Goal: Task Accomplishment & Management: Complete application form

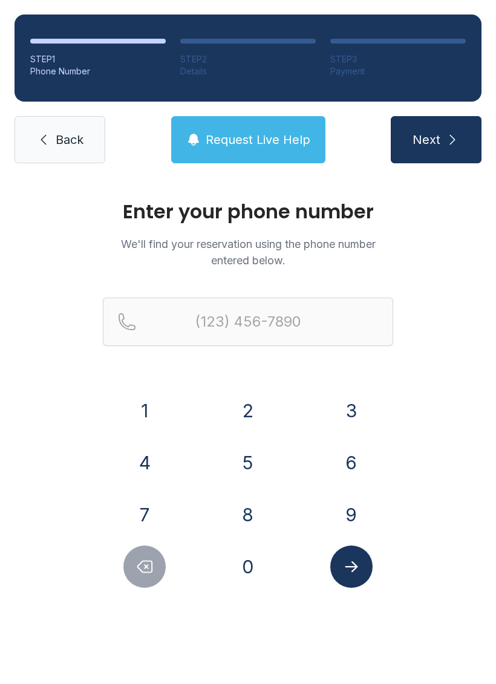
click at [357, 407] on button "3" at bounding box center [351, 410] width 42 height 42
click at [356, 461] on button "6" at bounding box center [351, 462] width 42 height 42
click at [245, 567] on button "0" at bounding box center [248, 566] width 42 height 42
click at [365, 447] on button "6" at bounding box center [351, 462] width 42 height 42
click at [164, 465] on button "4" at bounding box center [144, 462] width 42 height 42
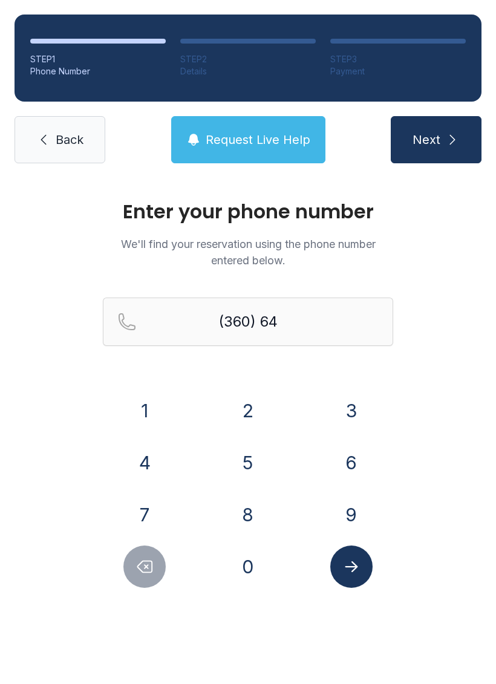
click at [362, 415] on button "3" at bounding box center [351, 410] width 42 height 42
click at [362, 414] on button "3" at bounding box center [351, 410] width 42 height 42
click at [354, 501] on button "9" at bounding box center [351, 514] width 42 height 42
click at [245, 467] on button "5" at bounding box center [248, 462] width 42 height 42
click at [352, 524] on button "9" at bounding box center [351, 514] width 42 height 42
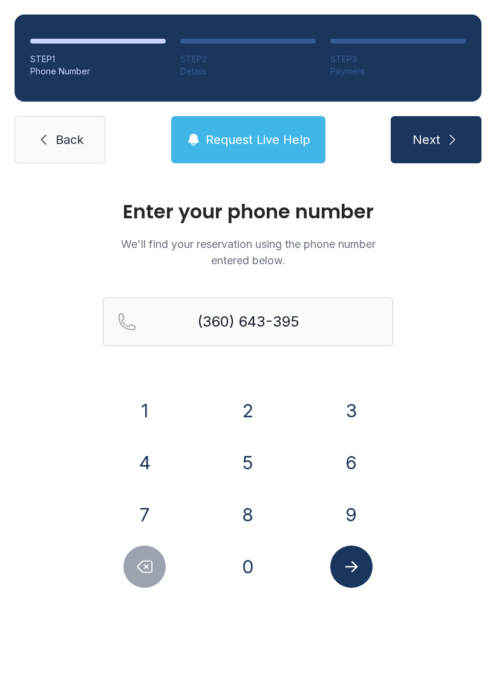
type input "[PHONE_NUMBER]"
click at [451, 144] on icon "submit" at bounding box center [452, 139] width 15 height 15
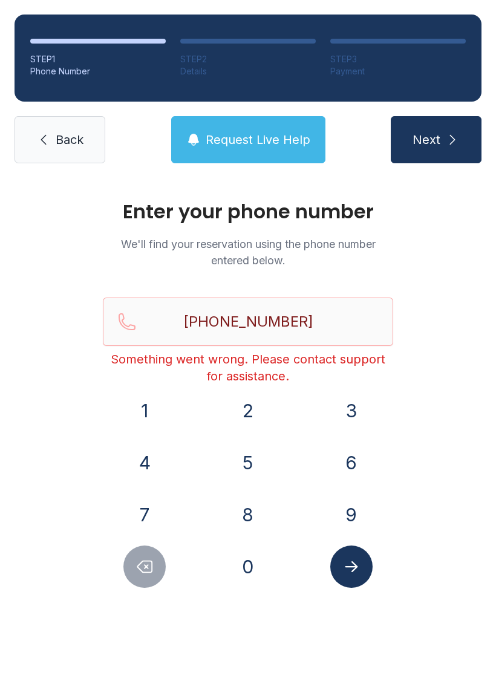
click at [71, 148] on link "Back" at bounding box center [60, 139] width 91 height 47
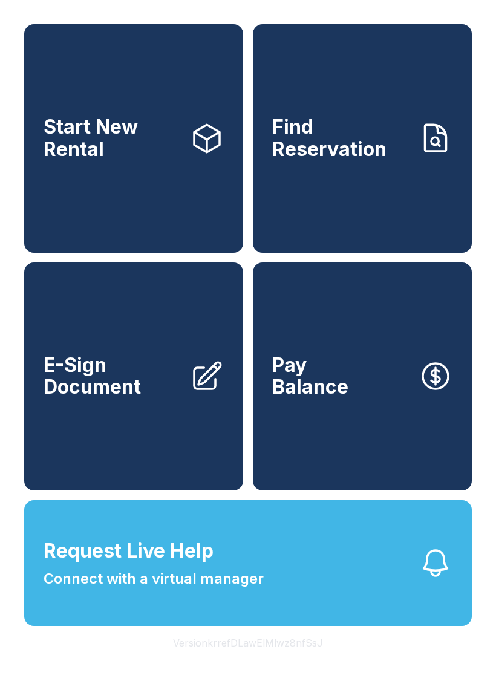
click at [157, 227] on link "Start New Rental" at bounding box center [133, 138] width 219 height 229
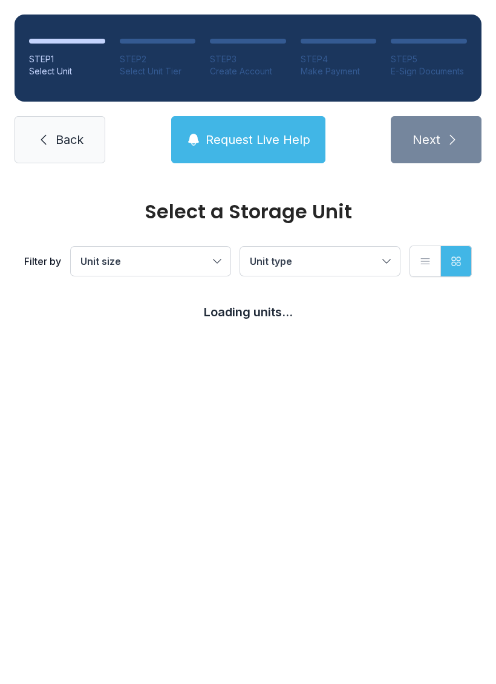
click at [193, 270] on button "Unit size" at bounding box center [151, 261] width 160 height 29
click at [108, 342] on span "Large" at bounding box center [120, 347] width 26 height 15
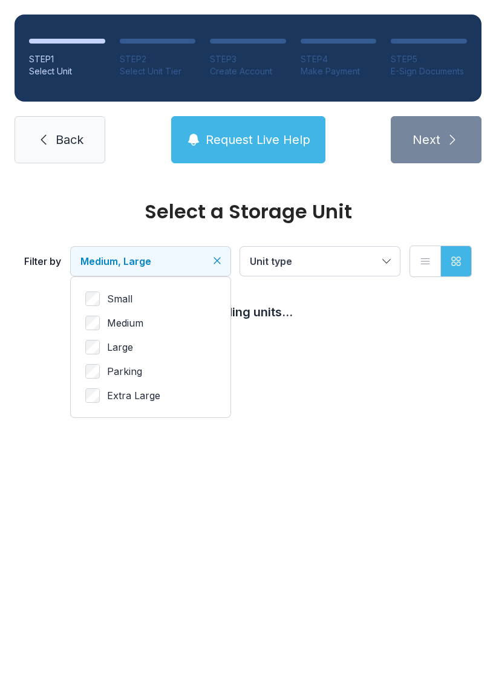
click at [331, 260] on span "Unit type" at bounding box center [314, 261] width 128 height 15
click at [378, 264] on button "Unit type" at bounding box center [320, 261] width 160 height 29
click at [380, 261] on button "Unit type" at bounding box center [320, 261] width 160 height 29
click at [343, 260] on span "Unit type" at bounding box center [314, 261] width 128 height 15
click at [196, 268] on button "Medium, Large" at bounding box center [151, 261] width 160 height 29
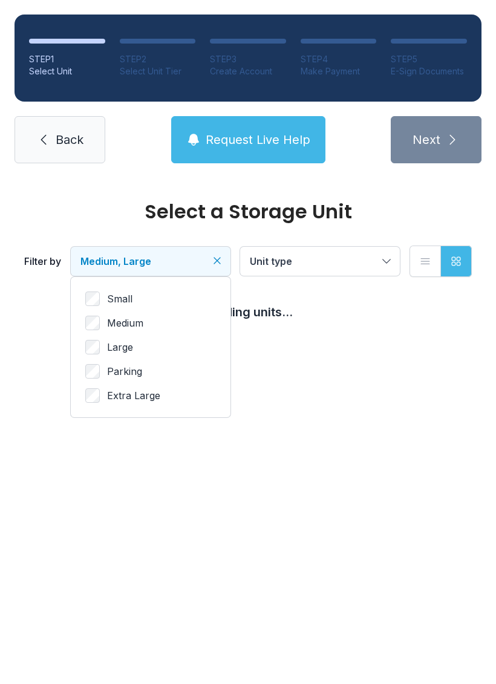
click at [79, 313] on div "Small Medium Large Parking Extra Large" at bounding box center [151, 347] width 160 height 140
click at [91, 141] on link "Back" at bounding box center [60, 139] width 91 height 47
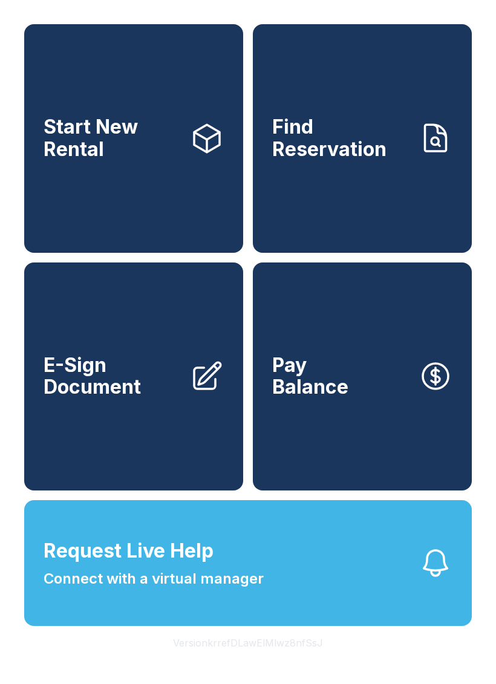
click at [189, 219] on link "Start New Rental" at bounding box center [133, 138] width 219 height 229
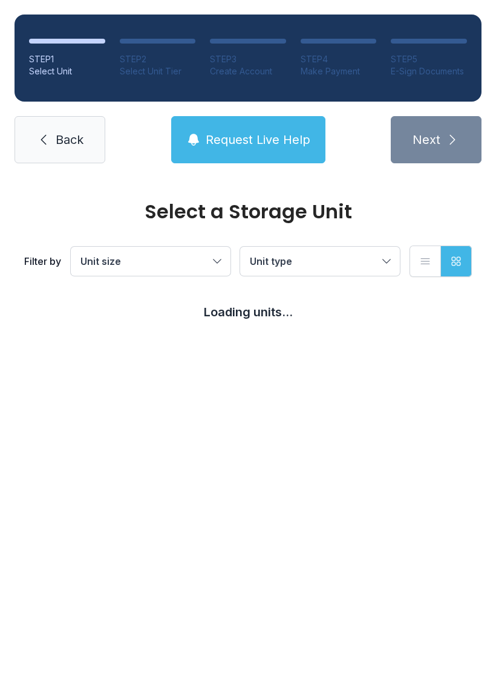
click at [202, 271] on button "Unit size" at bounding box center [151, 261] width 160 height 29
click at [374, 259] on span "Unit type" at bounding box center [314, 261] width 128 height 15
click at [55, 157] on link "Back" at bounding box center [60, 139] width 91 height 47
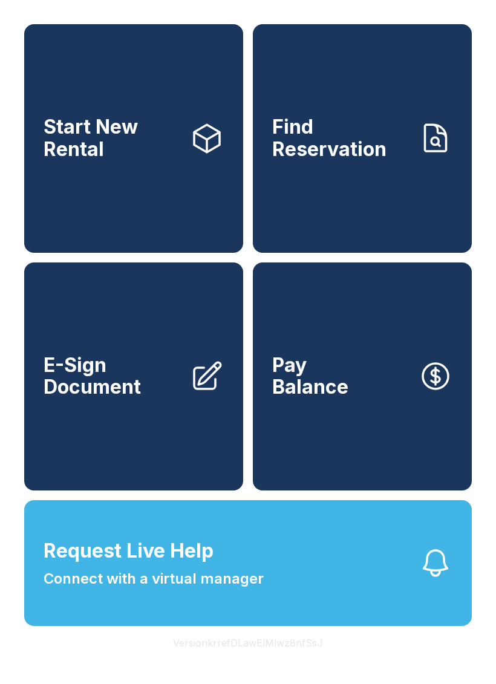
click at [392, 227] on link "Find Reservation" at bounding box center [362, 138] width 219 height 229
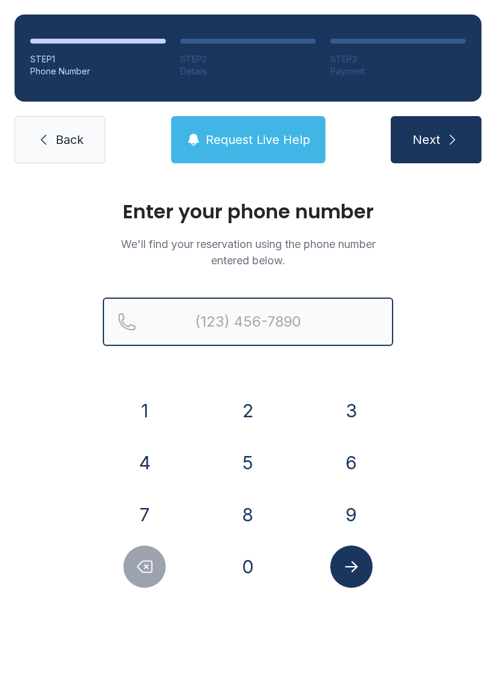
click at [258, 315] on input "Reservation phone number" at bounding box center [248, 321] width 290 height 48
type input "[PHONE_NUMBER]"
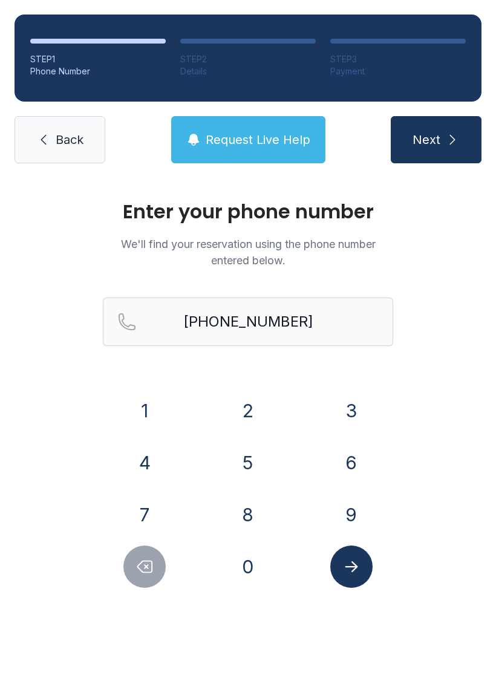
click at [450, 140] on icon "submit" at bounding box center [452, 139] width 15 height 15
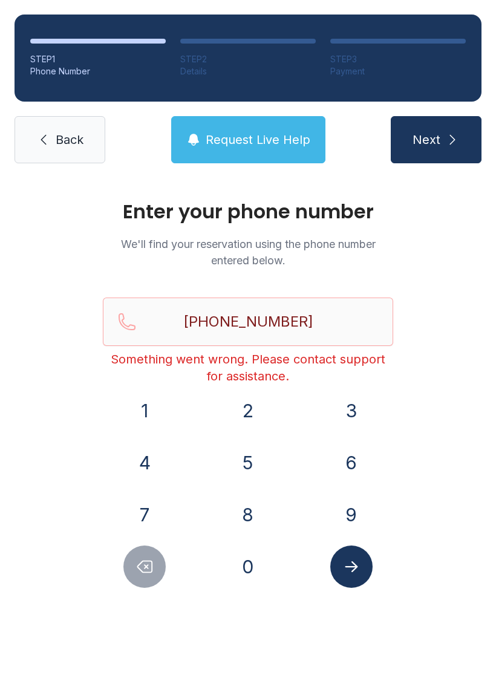
click at [171, 645] on main "Enter your phone number We'll find your reservation using the phone number ente…" at bounding box center [248, 431] width 496 height 506
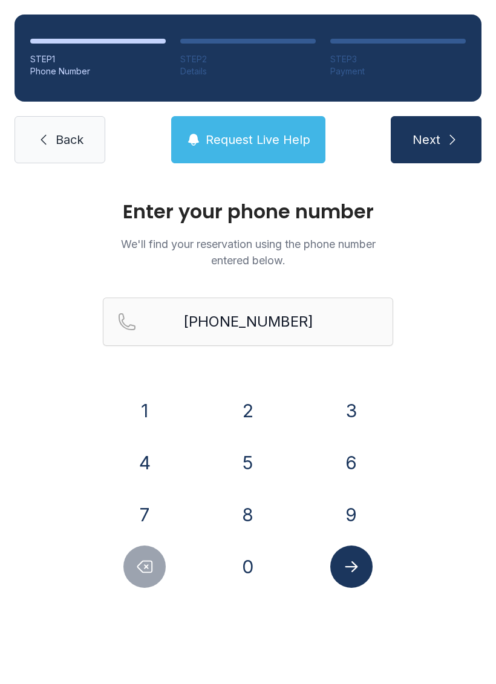
click at [82, 143] on span "Back" at bounding box center [70, 139] width 28 height 17
